Goal: Task Accomplishment & Management: Complete application form

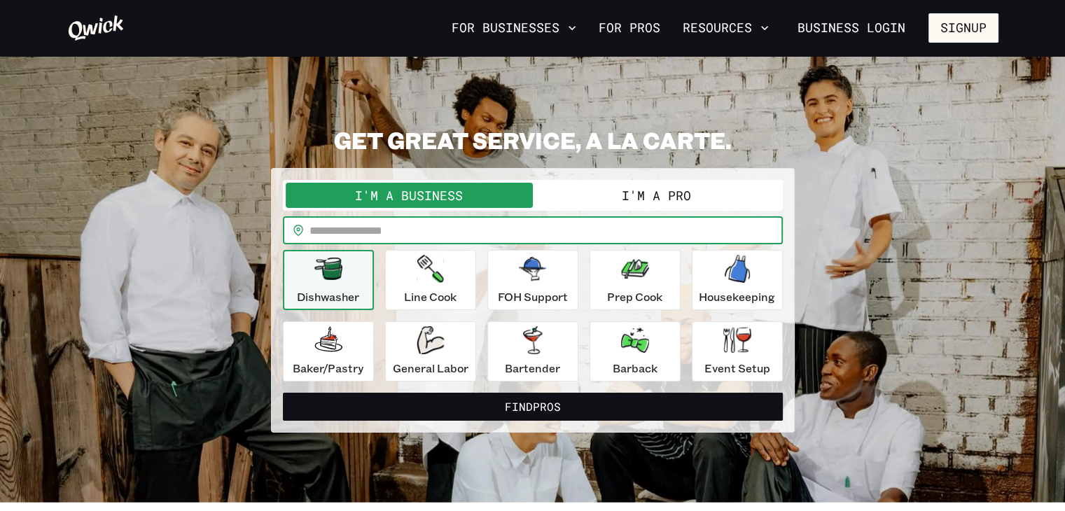
click at [729, 242] on input "text" at bounding box center [545, 230] width 473 height 28
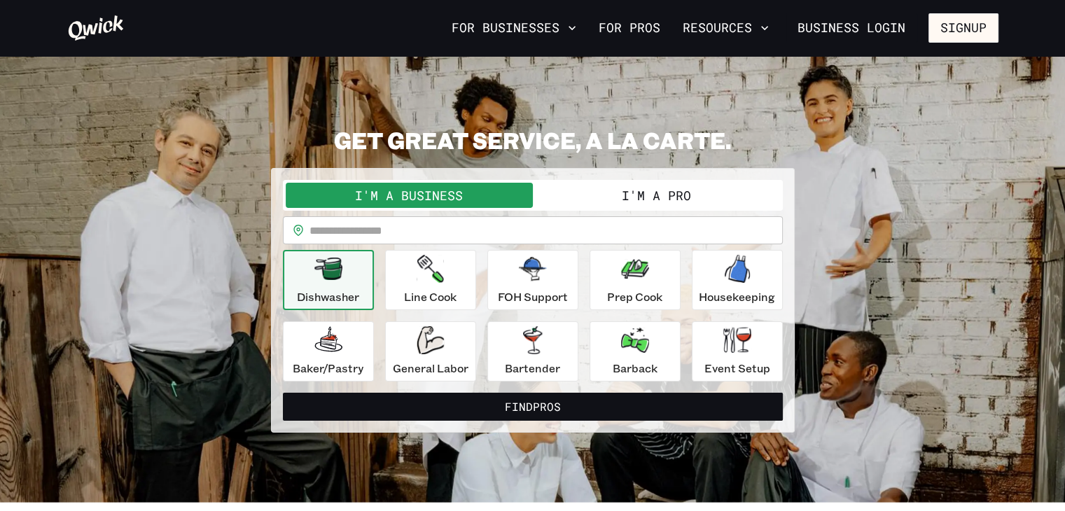
click at [693, 194] on button "I'm a Pro" at bounding box center [656, 195] width 247 height 25
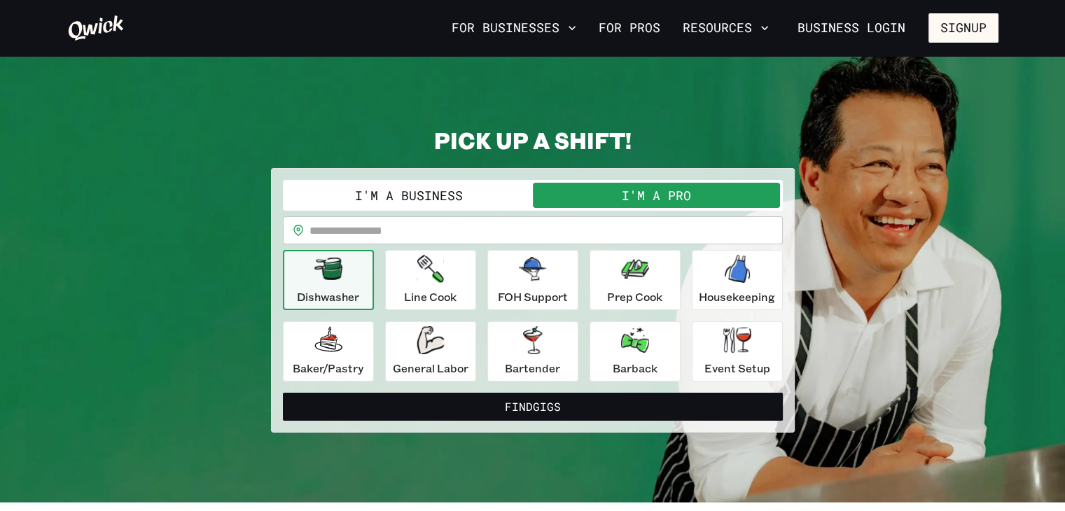
click at [394, 223] on input "text" at bounding box center [545, 230] width 473 height 28
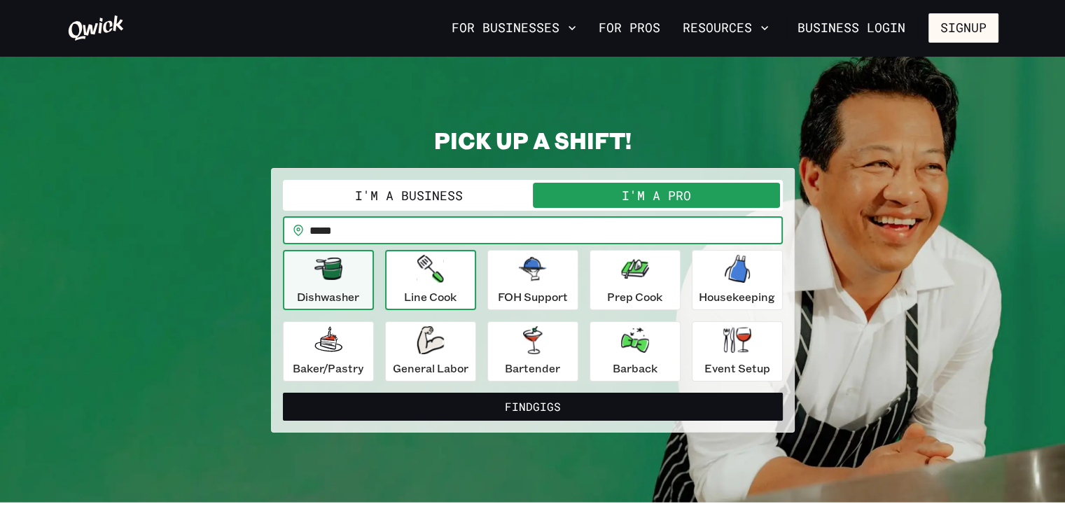
type input "*****"
click at [434, 298] on p "Line Cook" at bounding box center [430, 296] width 53 height 17
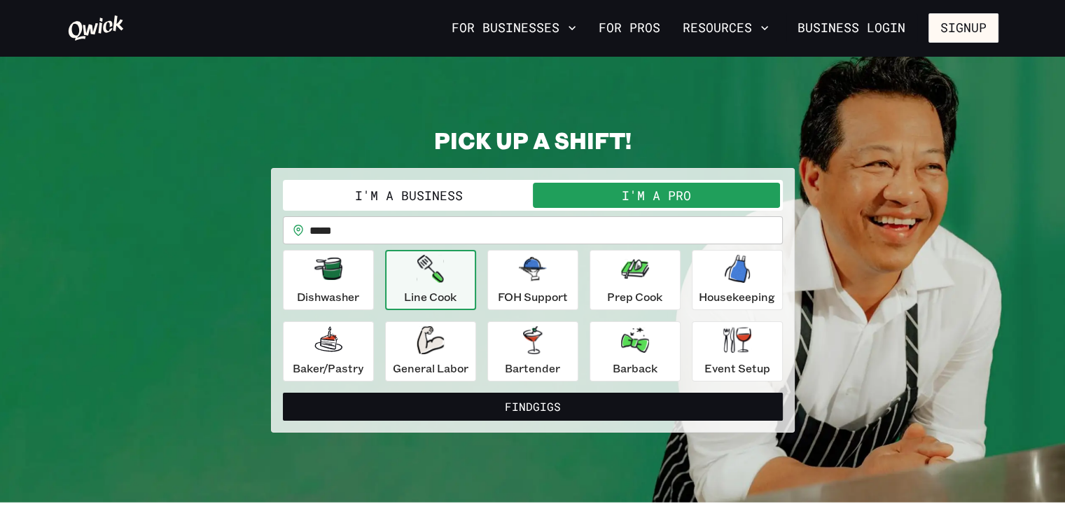
click at [434, 298] on p "Line Cook" at bounding box center [430, 296] width 53 height 17
click at [641, 295] on p "Prep Cook" at bounding box center [634, 296] width 55 height 17
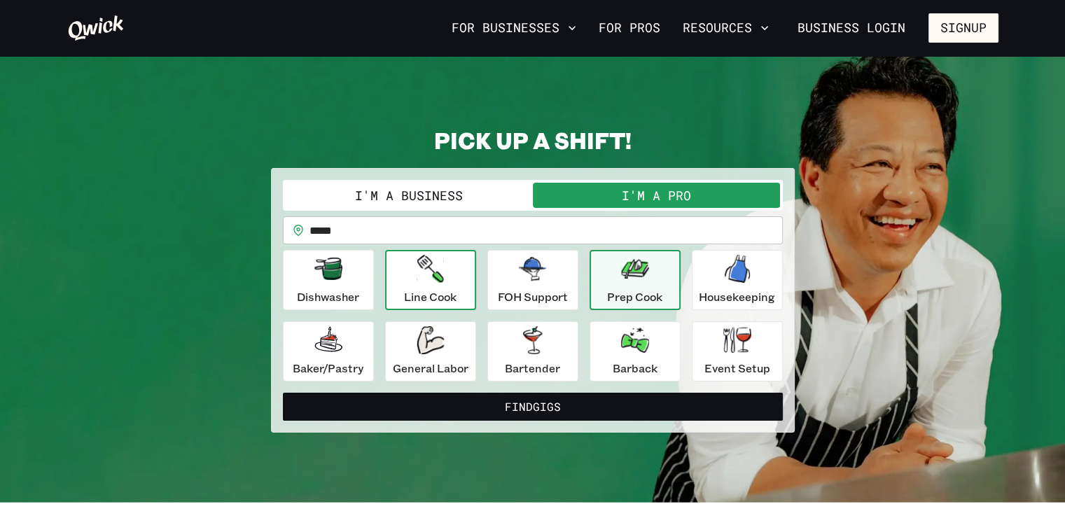
click at [443, 293] on p "Line Cook" at bounding box center [430, 296] width 53 height 17
click at [641, 291] on p "Prep Cook" at bounding box center [634, 296] width 55 height 17
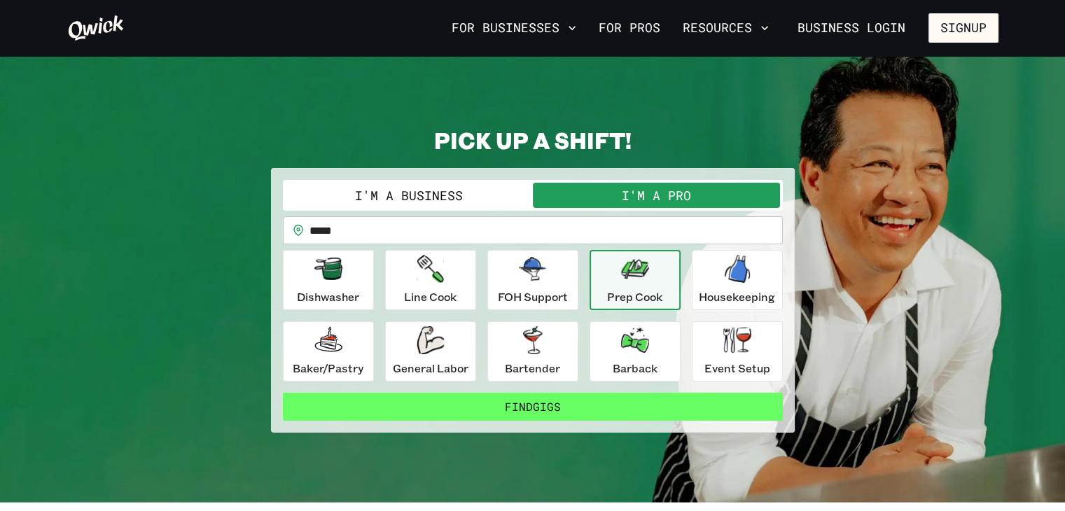
click at [568, 398] on button "Find Gigs" at bounding box center [533, 407] width 500 height 28
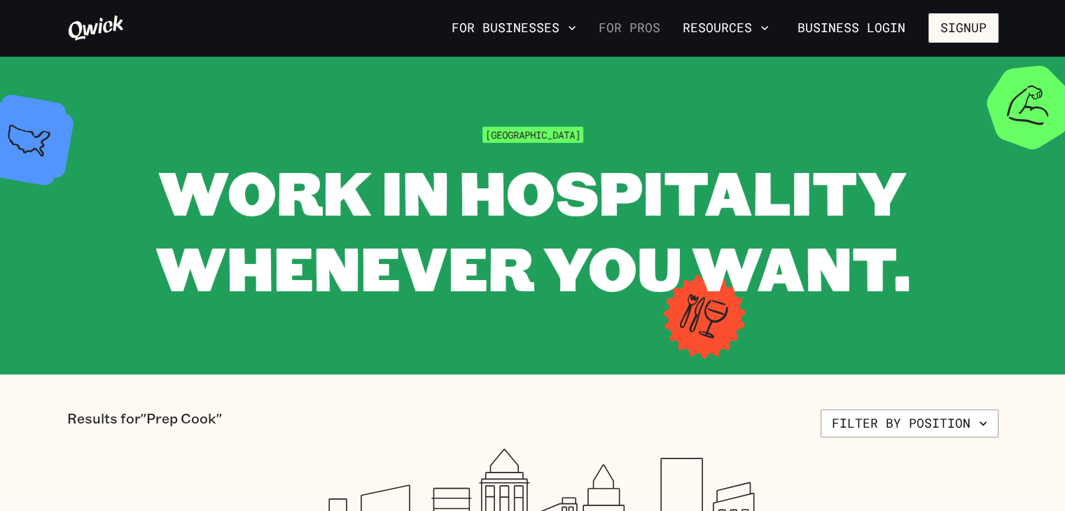
click at [643, 22] on link "For Pros" at bounding box center [629, 28] width 73 height 24
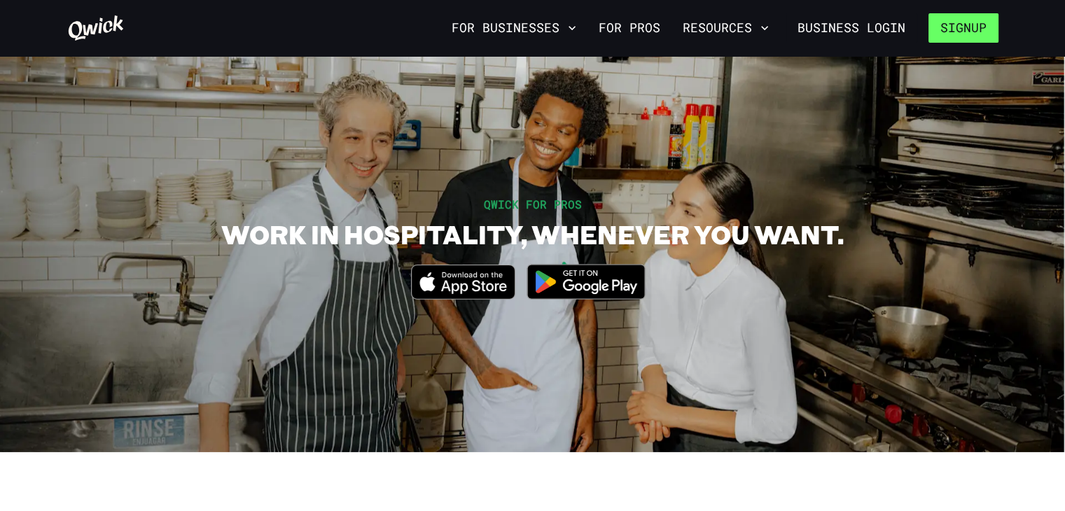
click at [963, 32] on button "Signup" at bounding box center [963, 27] width 70 height 29
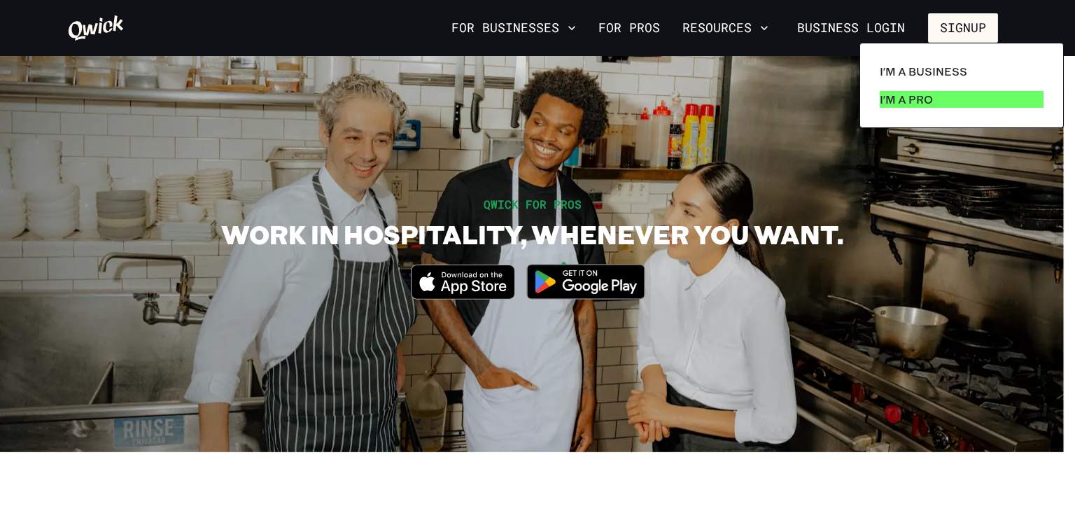
click at [913, 92] on p "I'm a Pro" at bounding box center [906, 99] width 53 height 17
